Goal: Transaction & Acquisition: Purchase product/service

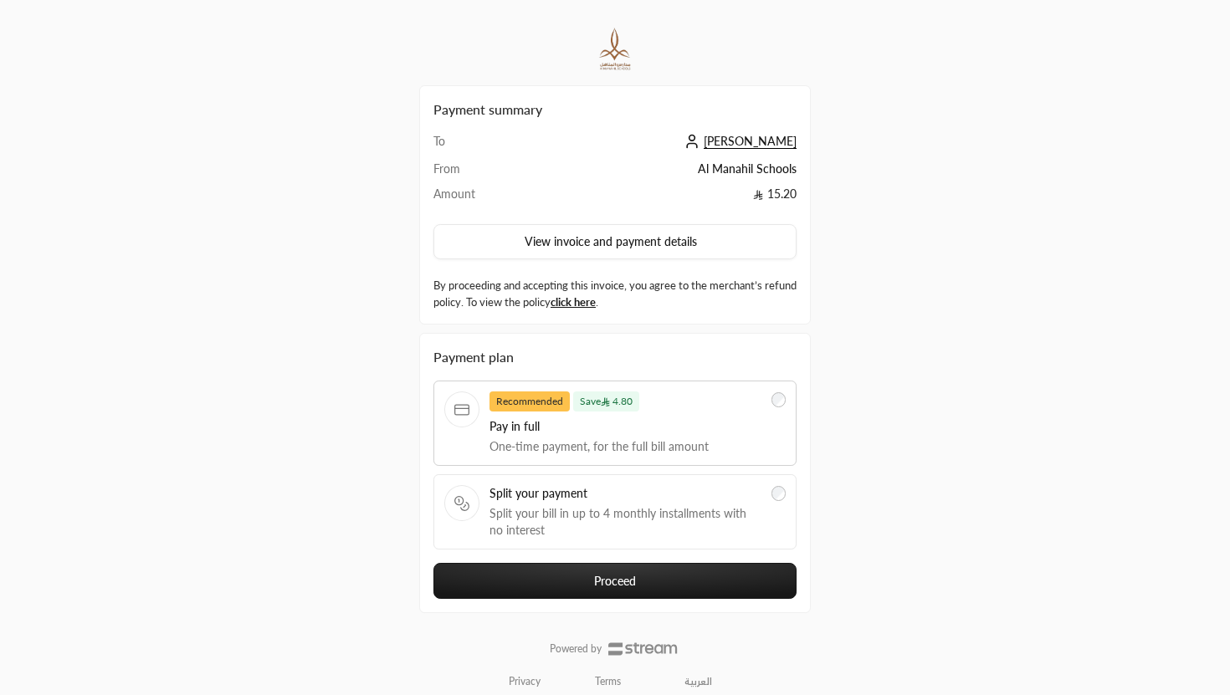
click at [697, 683] on link "العربية" at bounding box center [698, 681] width 46 height 27
click at [709, 680] on link "العربية" at bounding box center [698, 681] width 46 height 27
click at [690, 685] on link "العربية" at bounding box center [698, 681] width 46 height 27
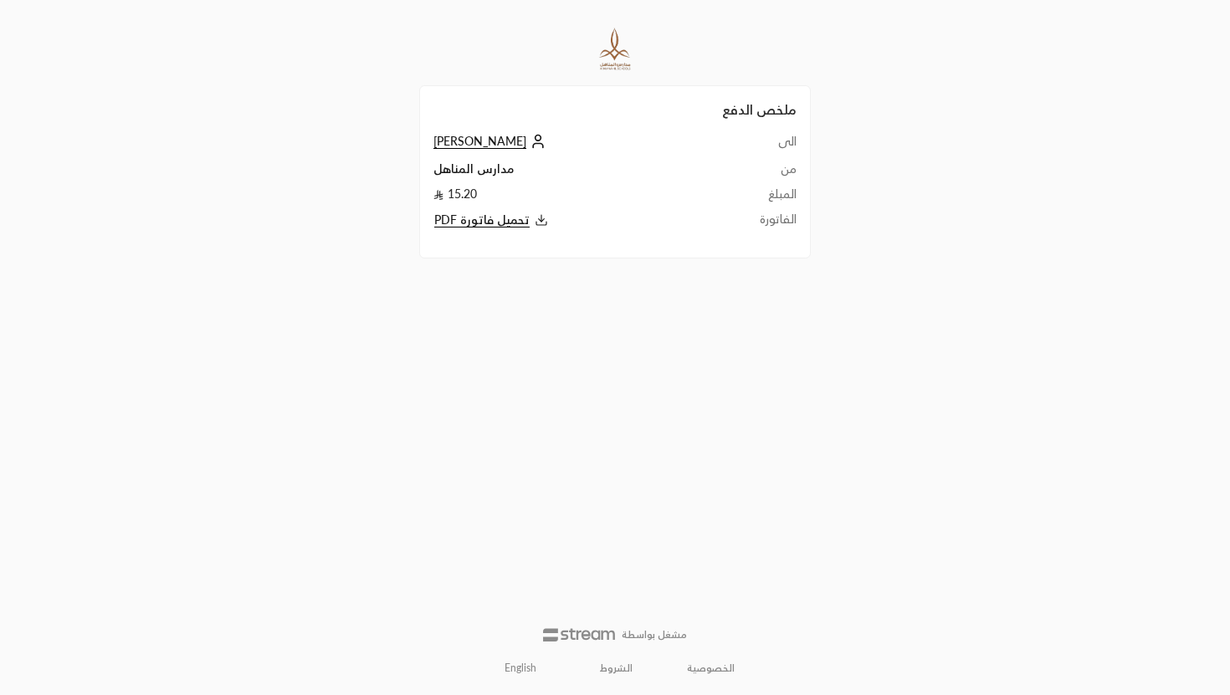
click at [536, 223] on icon at bounding box center [541, 223] width 10 height 3
